Goal: Navigation & Orientation: Find specific page/section

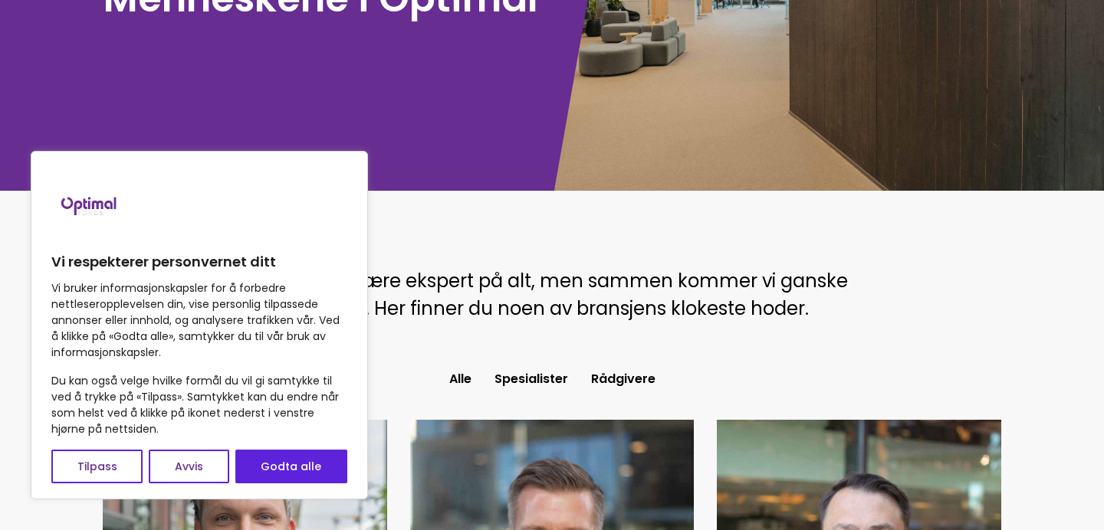
scroll to position [220, 0]
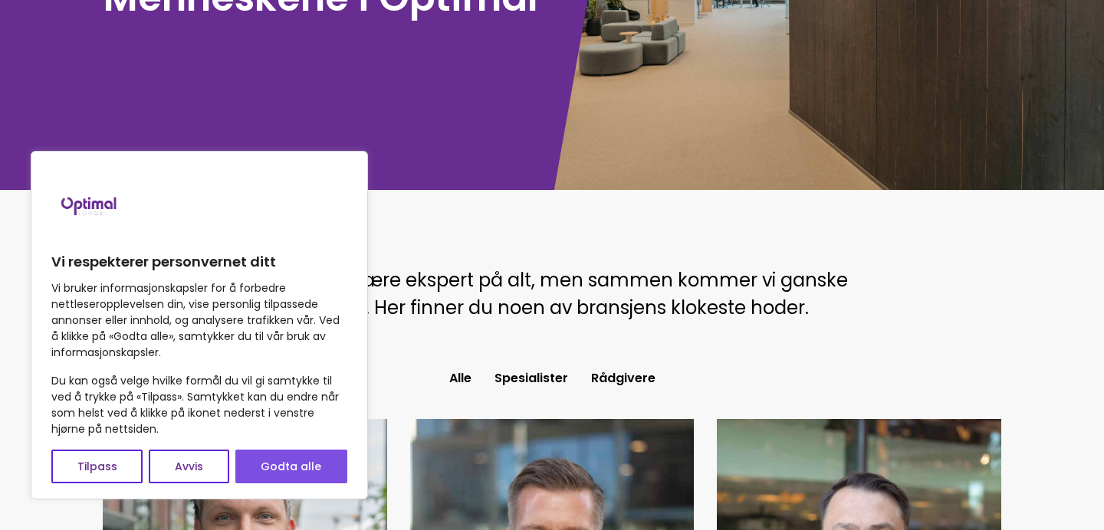
click at [271, 455] on button "Godta alle" at bounding box center [291, 467] width 112 height 34
checkbox input "true"
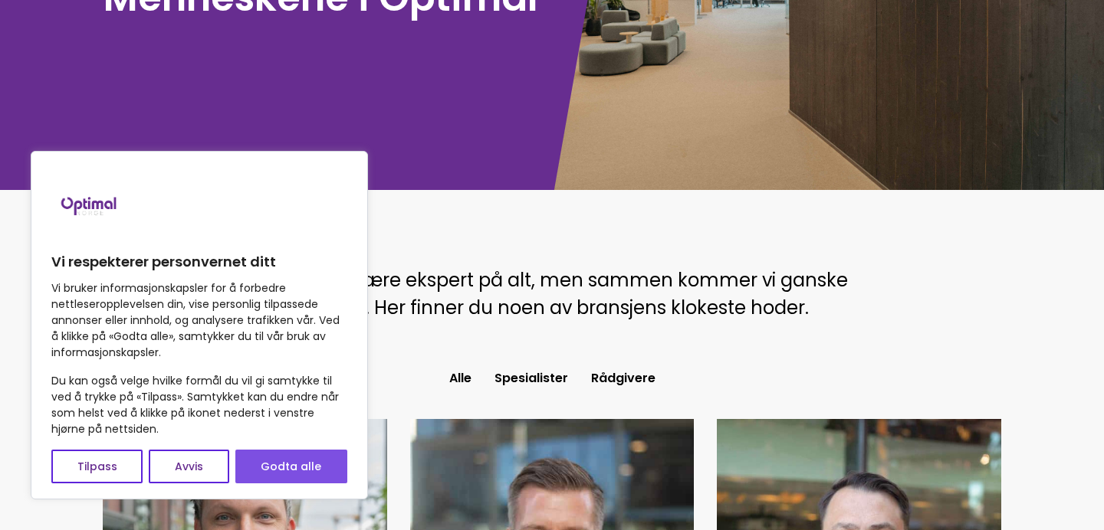
checkbox input "true"
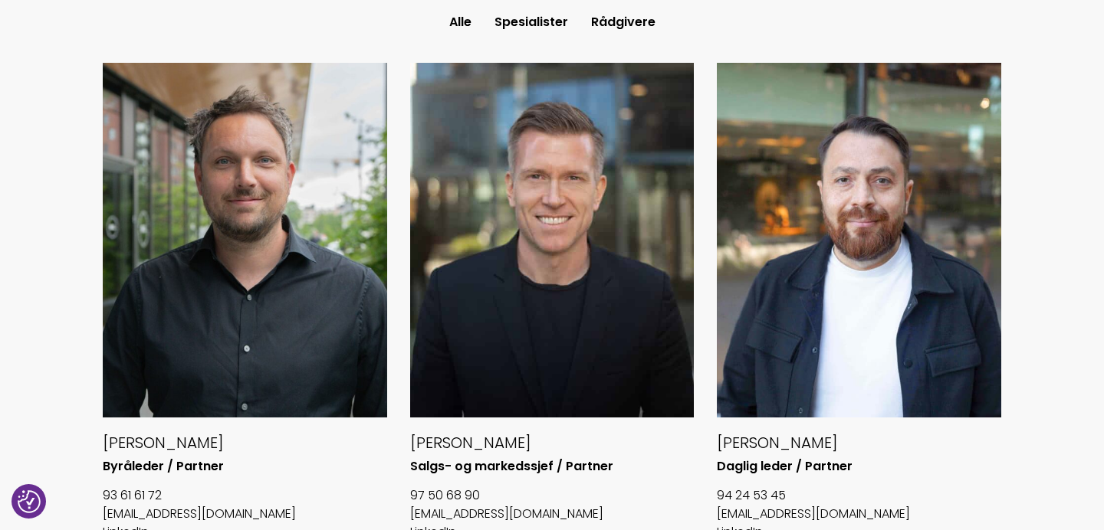
scroll to position [573, 0]
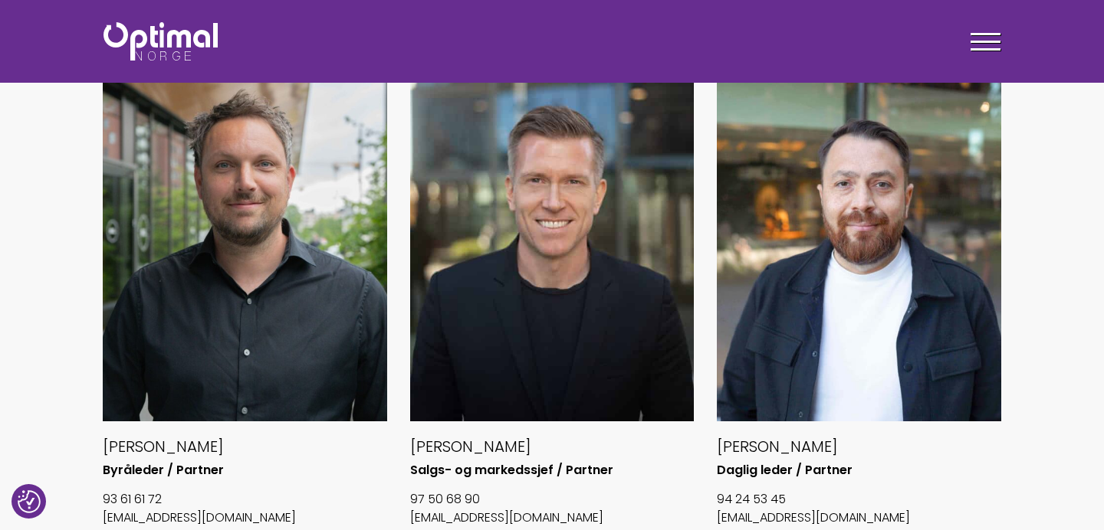
click at [538, 254] on div at bounding box center [552, 244] width 284 height 355
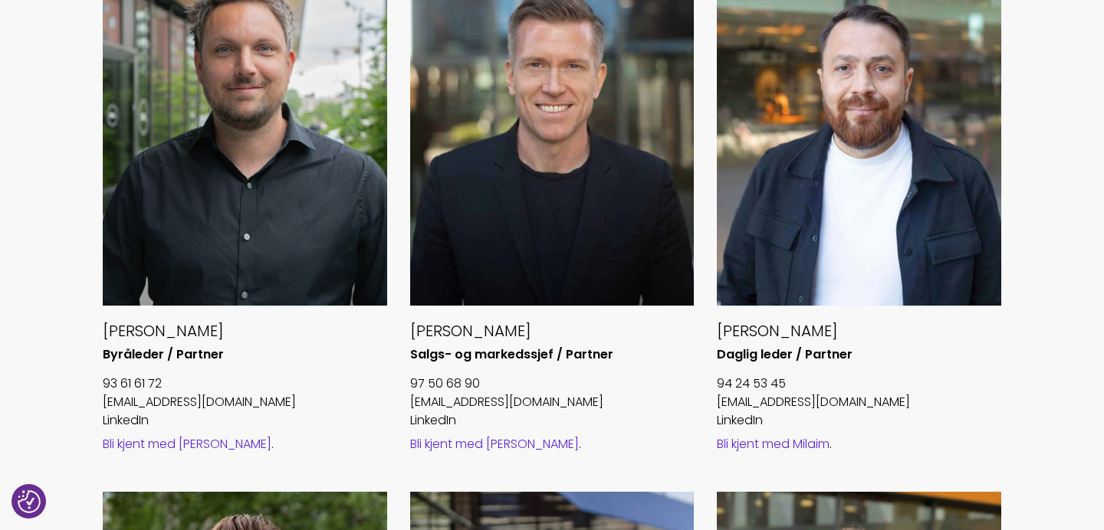
scroll to position [688, 0]
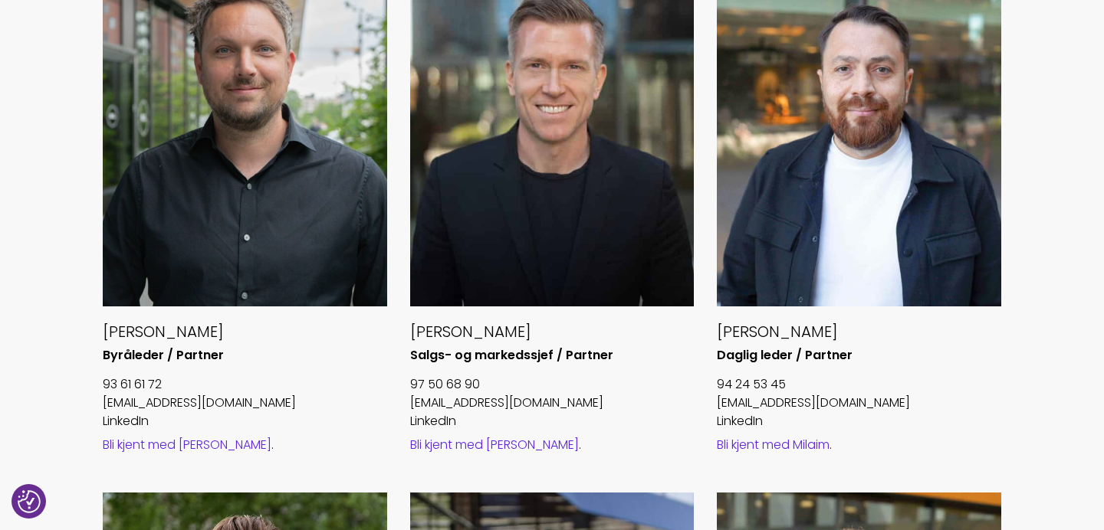
click at [458, 442] on link "Bli kjent med Øyvind" at bounding box center [494, 445] width 169 height 18
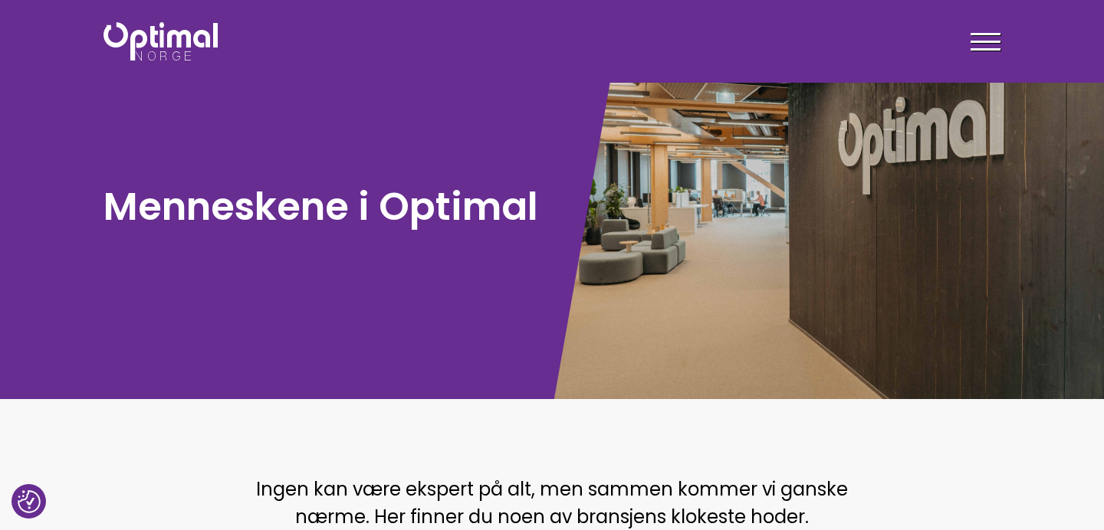
scroll to position [0, 0]
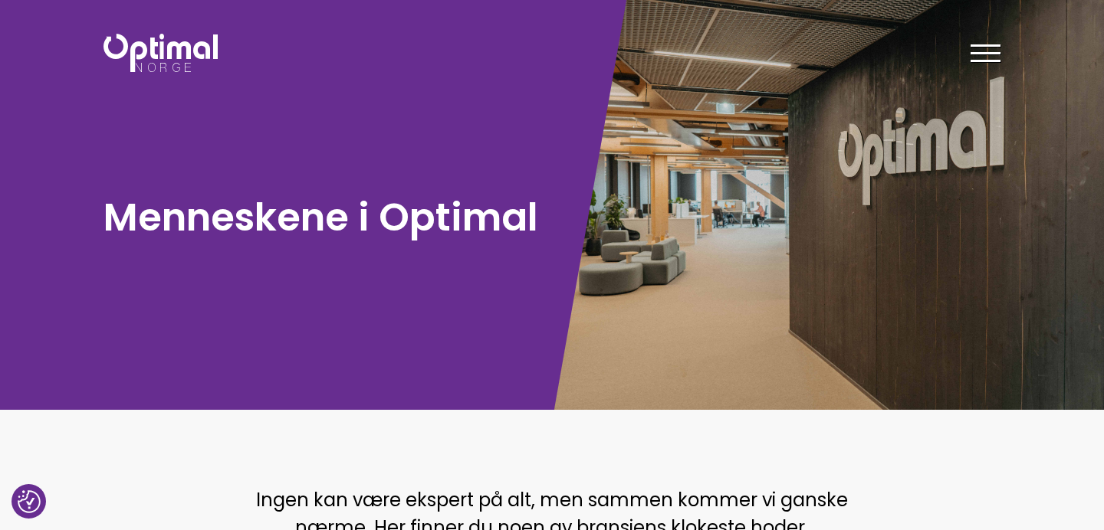
click at [992, 52] on span at bounding box center [985, 53] width 30 height 2
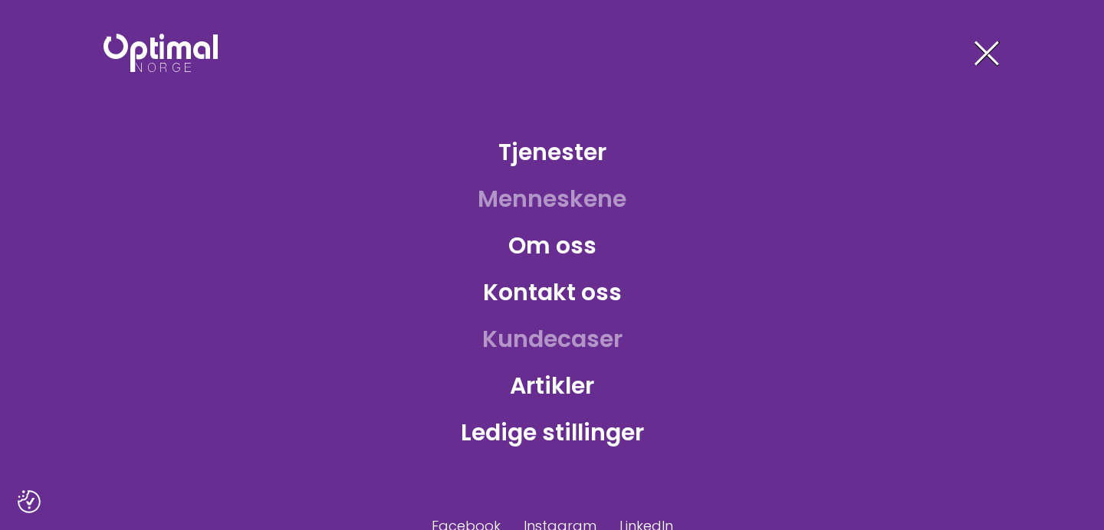
click at [520, 343] on link "Kundecaser" at bounding box center [552, 339] width 165 height 50
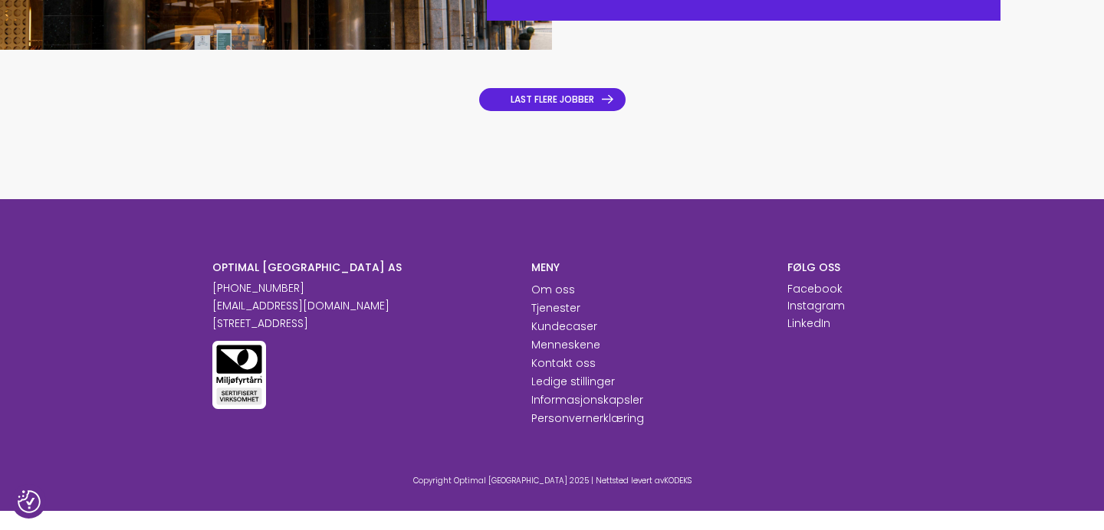
scroll to position [1336, 0]
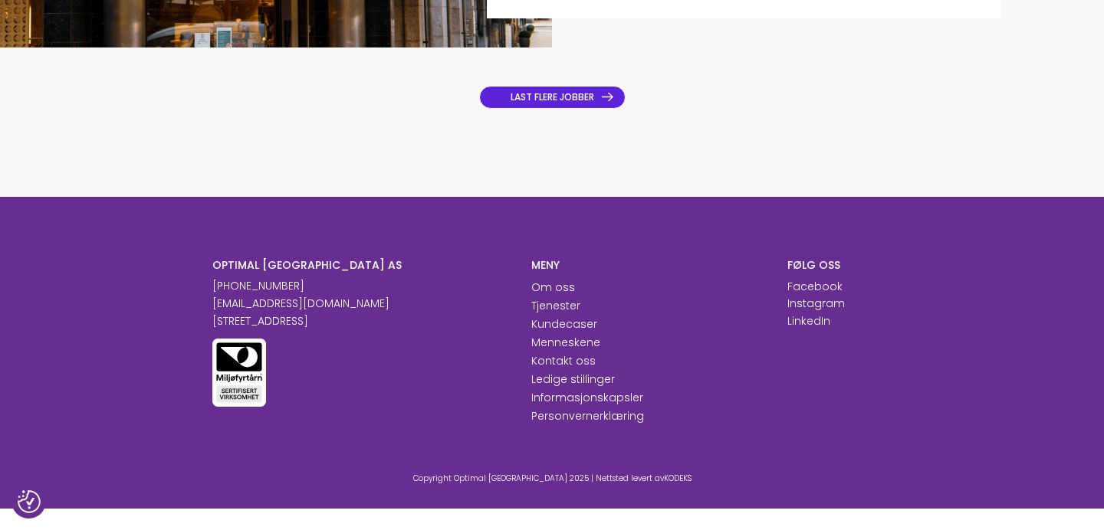
click at [591, 107] on link "LAST FLERE JOBBER" at bounding box center [552, 97] width 146 height 23
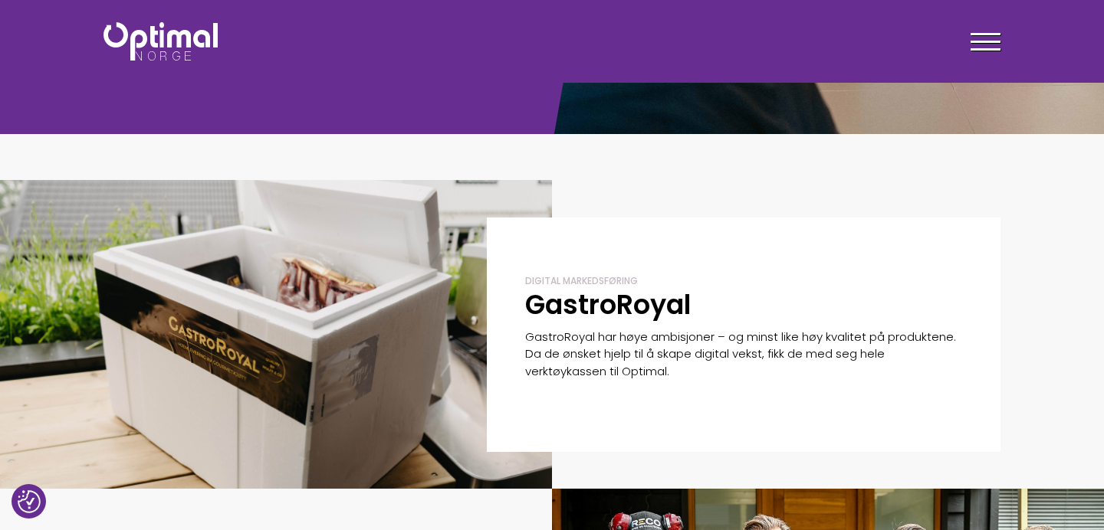
scroll to position [0, 0]
